Goal: Find specific page/section: Find specific page/section

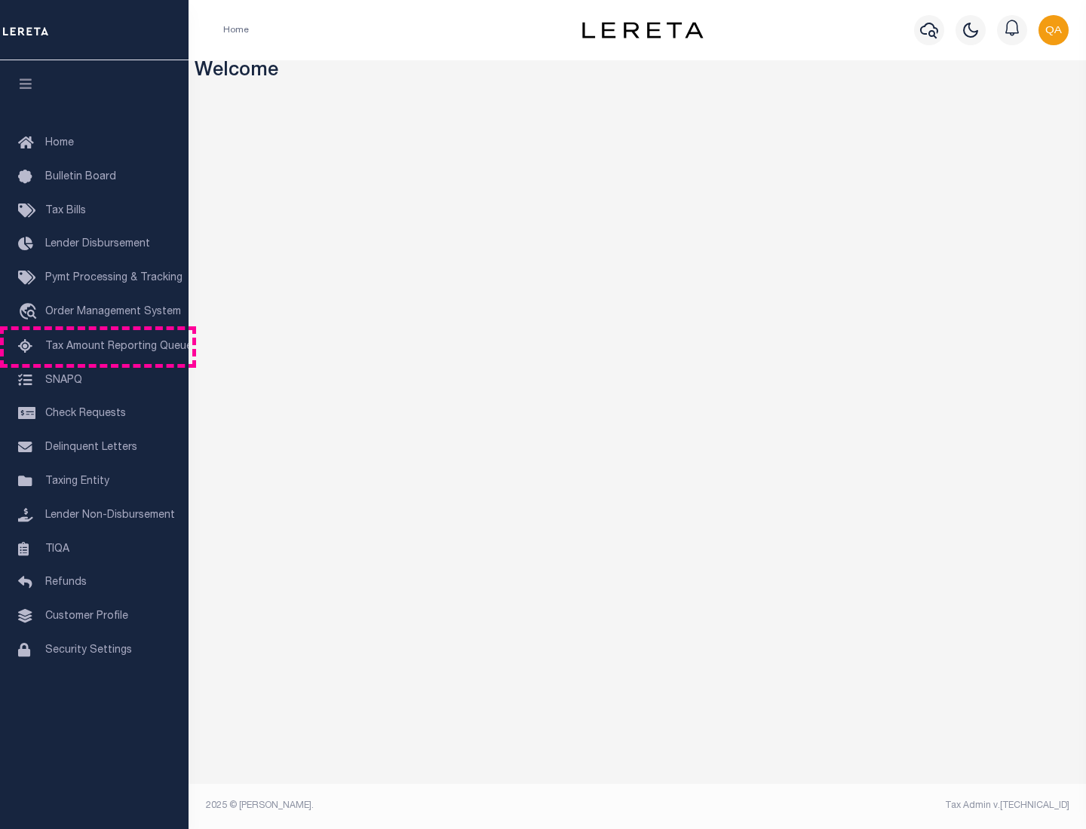
click at [94, 347] on span "Tax Amount Reporting Queue" at bounding box center [118, 346] width 147 height 11
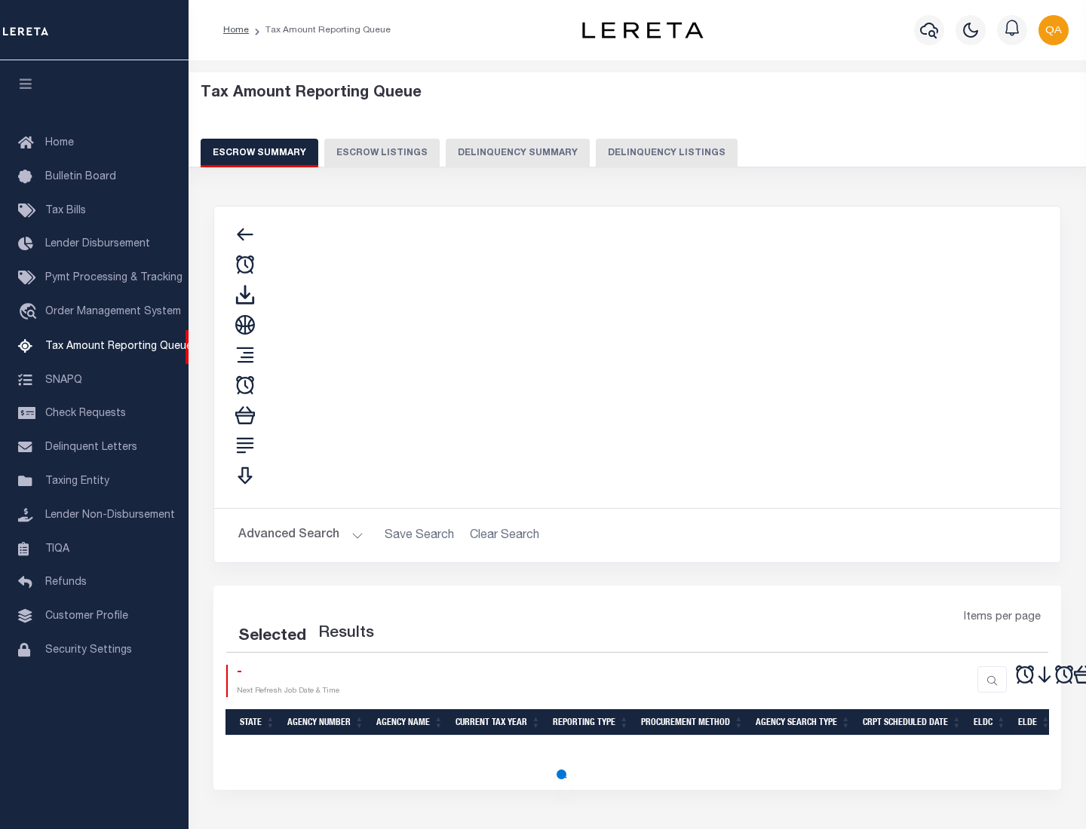
select select "100"
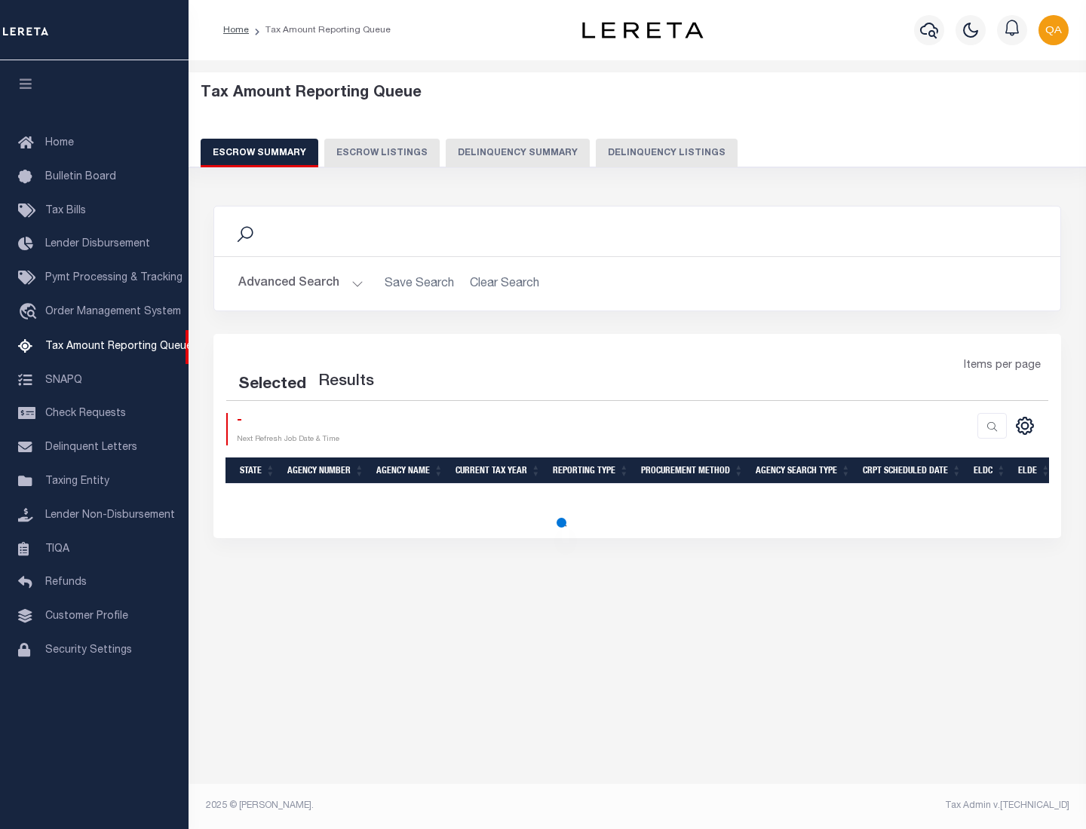
select select "100"
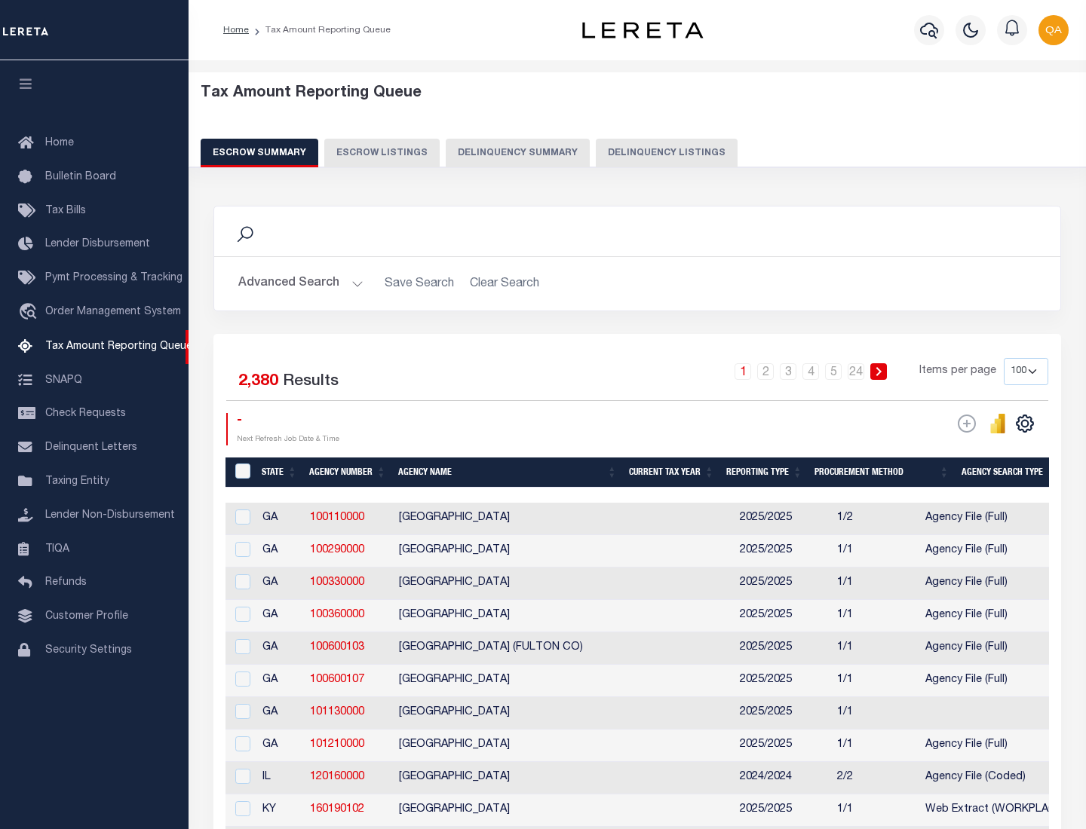
scroll to position [1709, 0]
